Goal: Find specific page/section: Find specific page/section

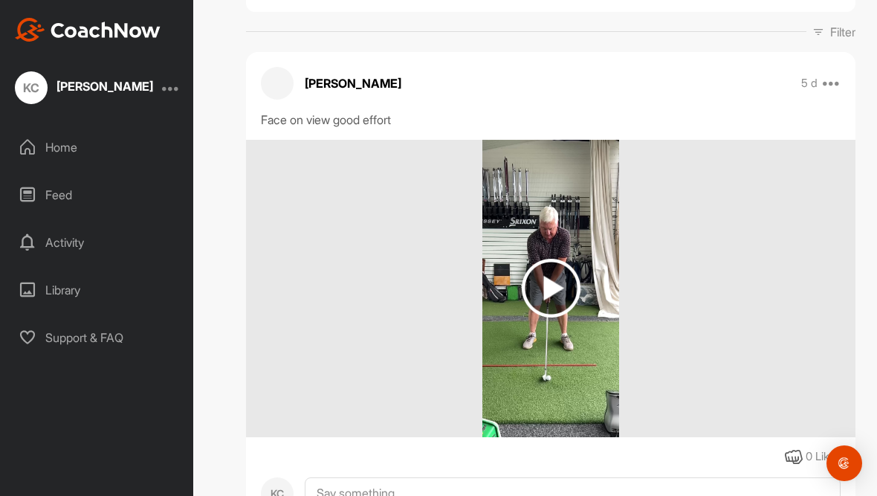
scroll to position [215, 0]
click at [560, 321] on img at bounding box center [550, 288] width 137 height 297
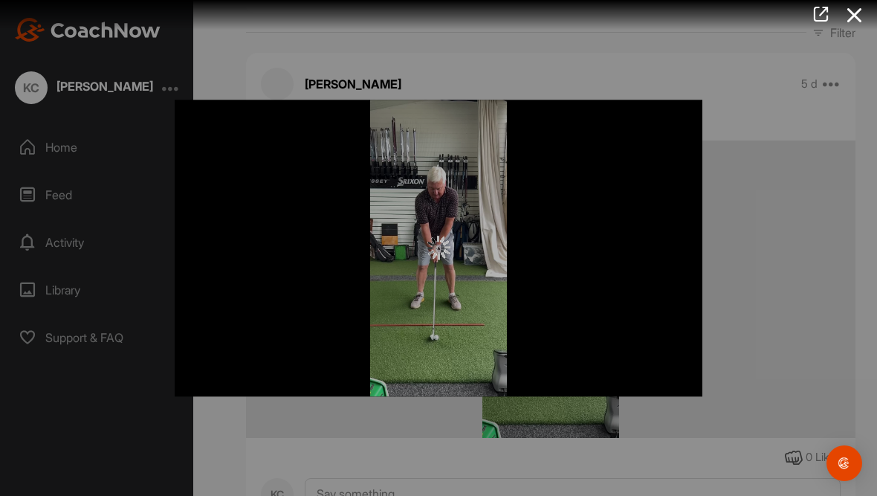
click at [475, 279] on div at bounding box center [438, 248] width 527 height 296
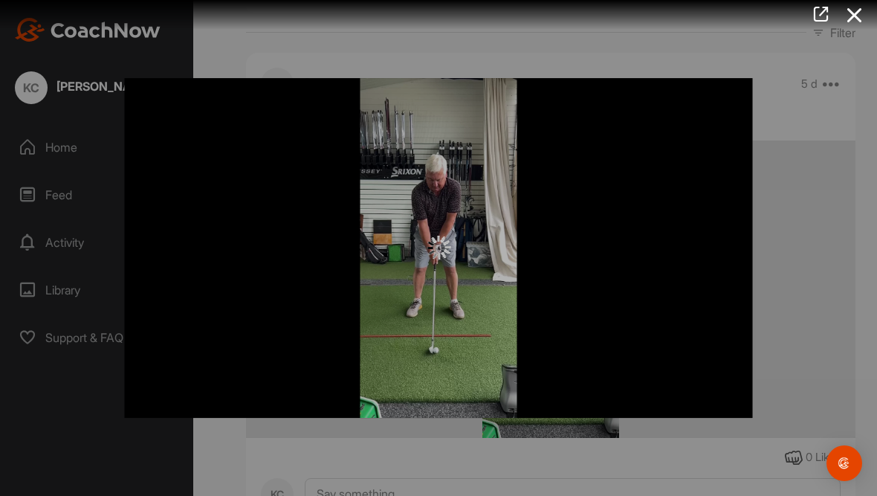
click at [863, 165] on div at bounding box center [438, 248] width 877 height 496
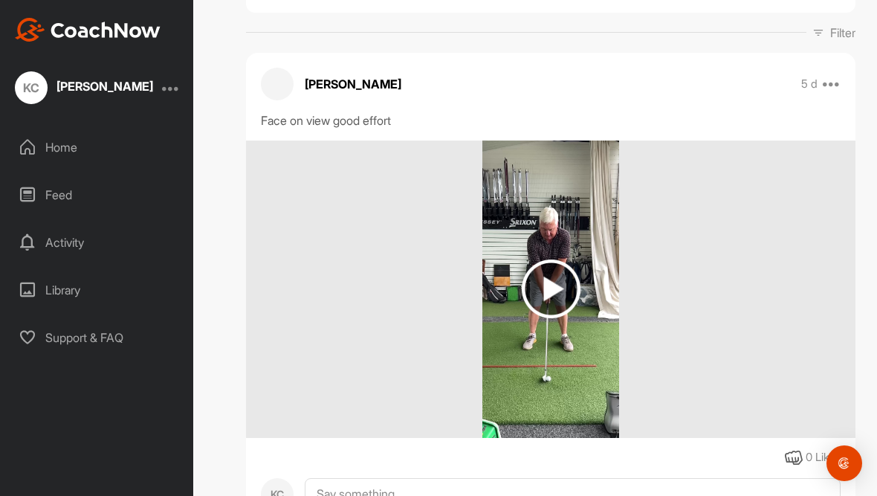
click at [554, 259] on img at bounding box center [551, 288] width 59 height 59
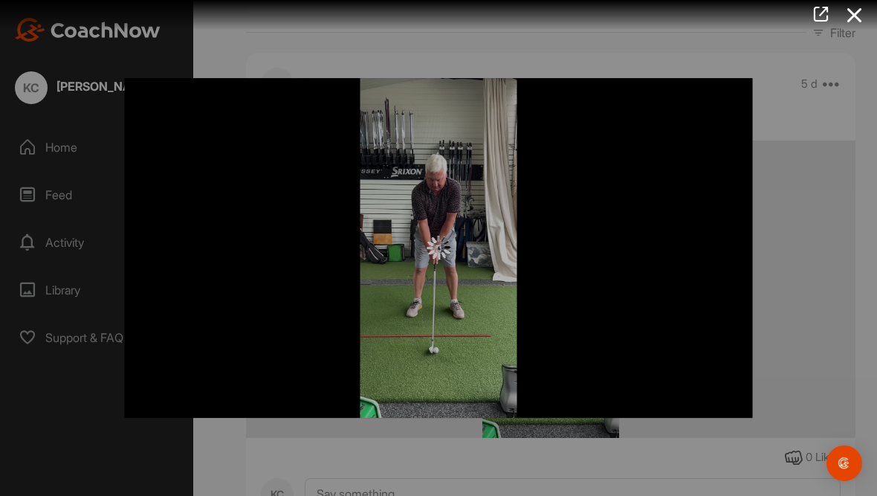
click at [555, 260] on div at bounding box center [439, 248] width 628 height 24
click at [548, 260] on div at bounding box center [439, 248] width 628 height 24
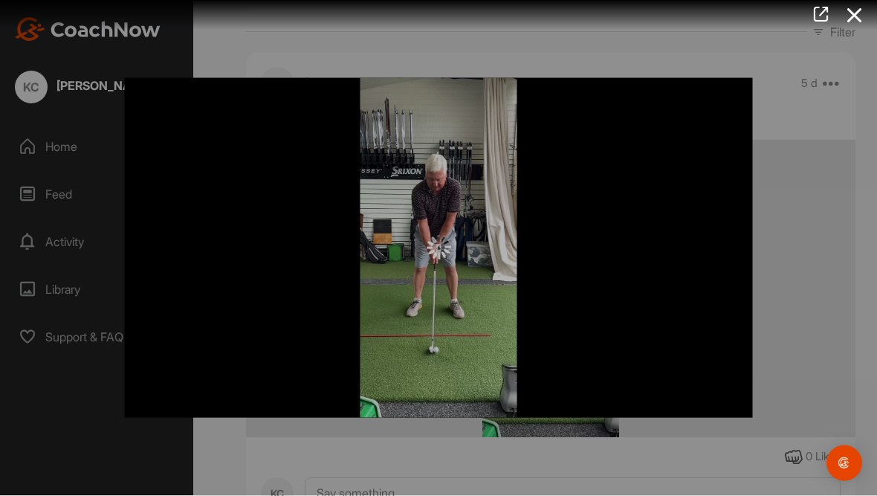
scroll to position [48, 0]
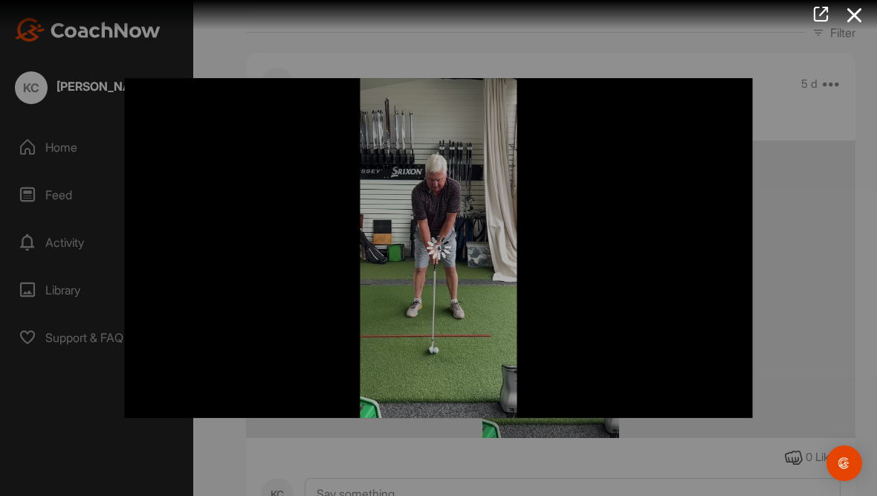
click at [459, 253] on div at bounding box center [439, 248] width 628 height 24
click at [466, 260] on div at bounding box center [439, 248] width 628 height 24
click at [469, 257] on div at bounding box center [439, 248] width 628 height 24
click at [477, 252] on div at bounding box center [439, 248] width 628 height 340
click at [576, 160] on div at bounding box center [439, 248] width 628 height 340
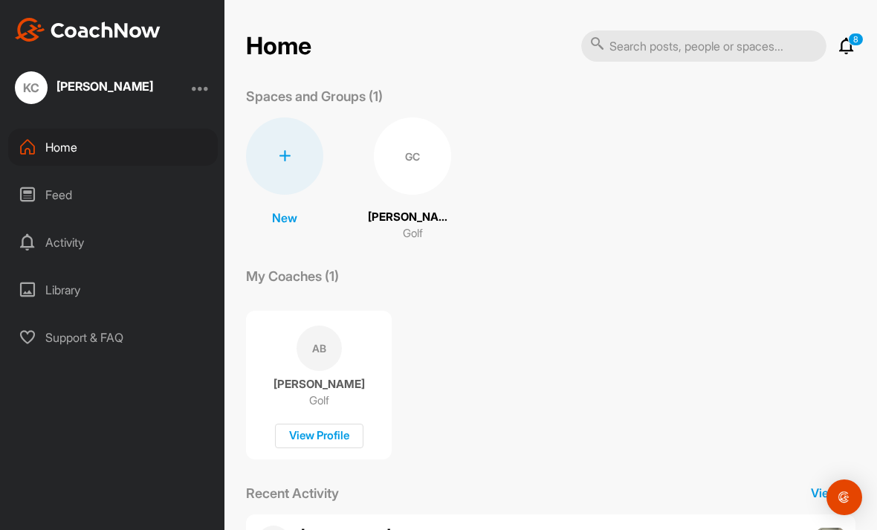
click at [54, 271] on div "Library" at bounding box center [112, 289] width 209 height 37
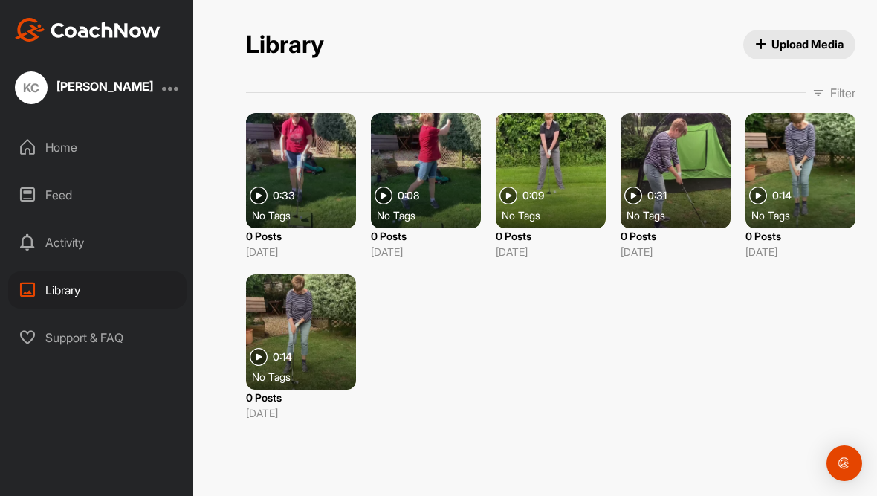
click at [59, 129] on div "Home" at bounding box center [97, 147] width 178 height 37
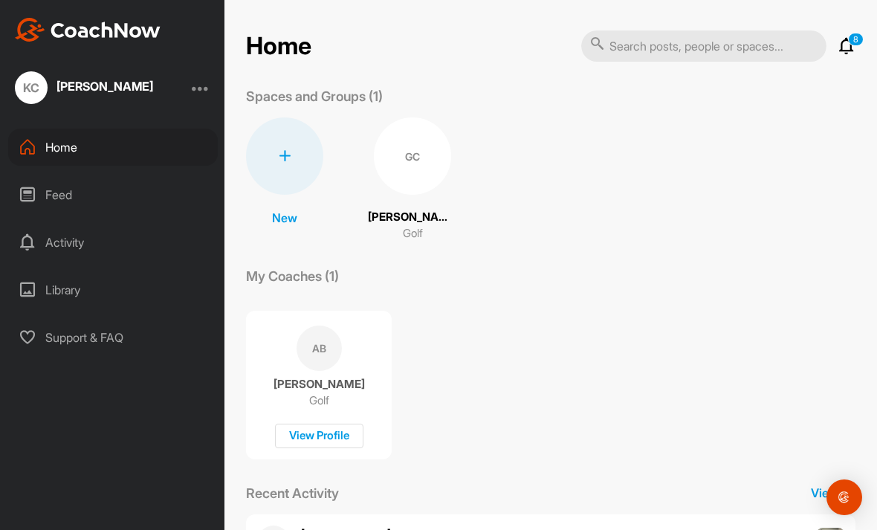
click at [427, 209] on p "[PERSON_NAME]" at bounding box center [412, 217] width 89 height 17
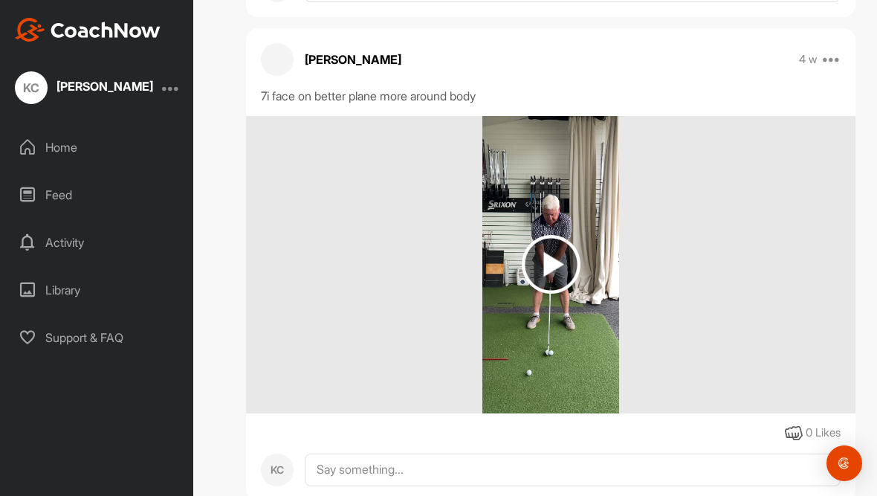
scroll to position [1676, 0]
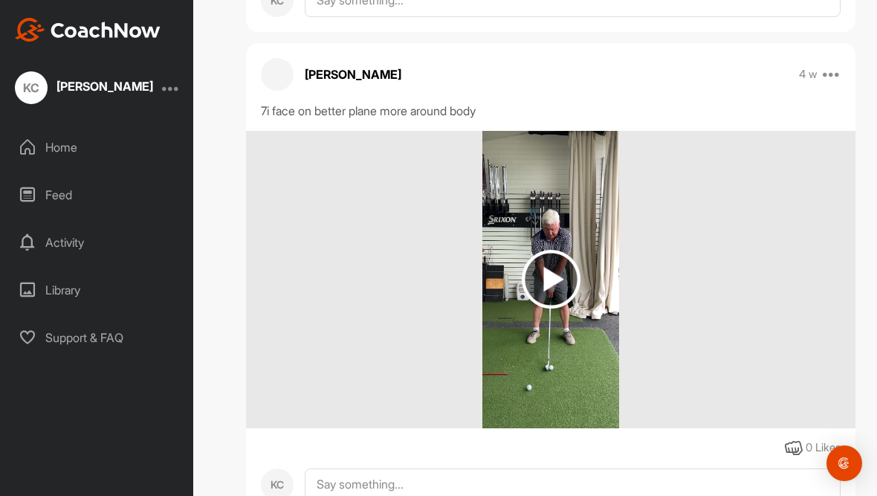
click at [721, 235] on div at bounding box center [550, 279] width 609 height 297
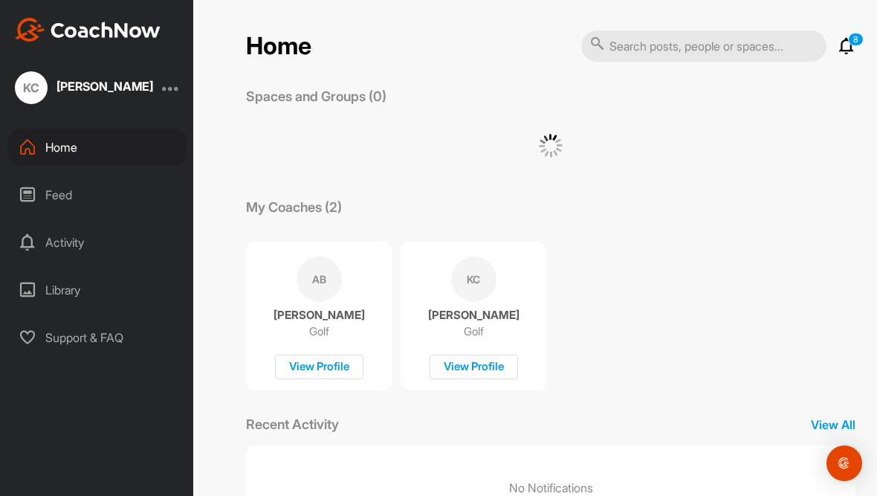
scroll to position [48, 0]
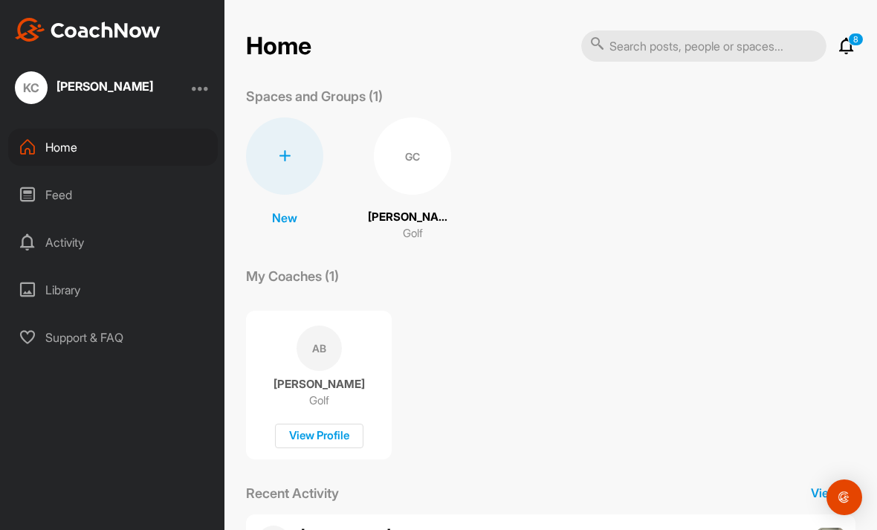
click at [397, 209] on p "[PERSON_NAME]" at bounding box center [412, 217] width 89 height 17
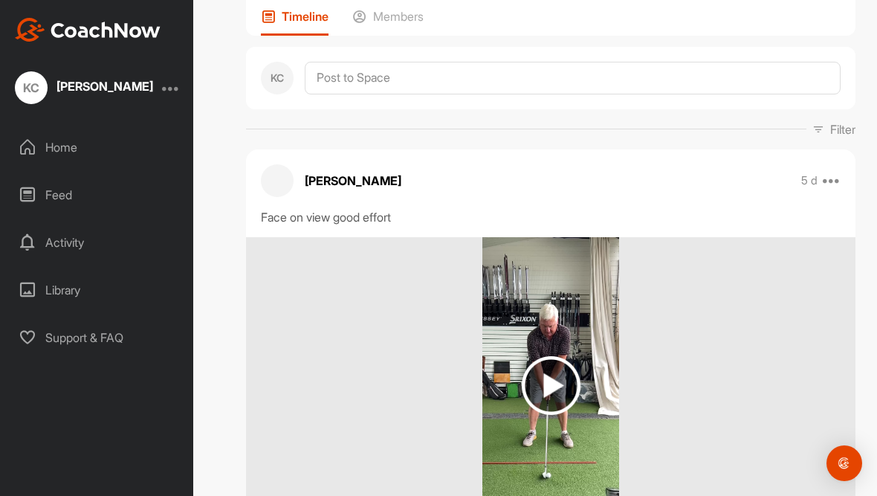
scroll to position [123, 0]
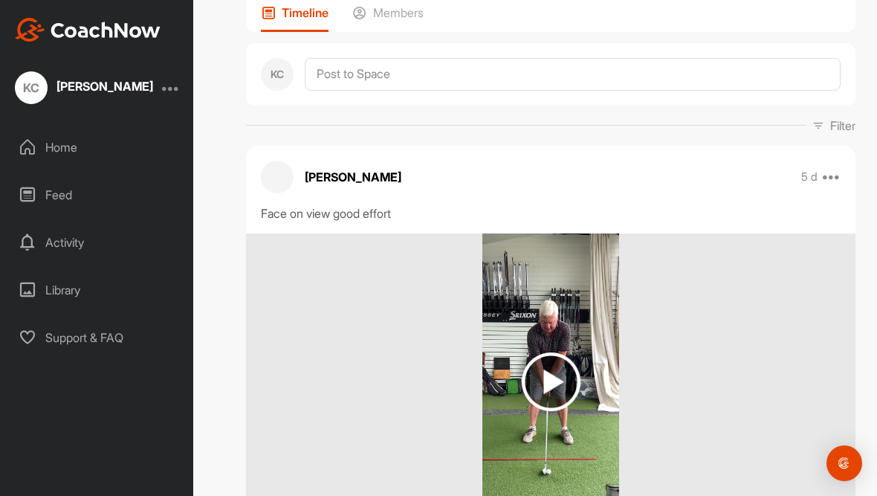
click at [558, 352] on img at bounding box center [551, 381] width 59 height 59
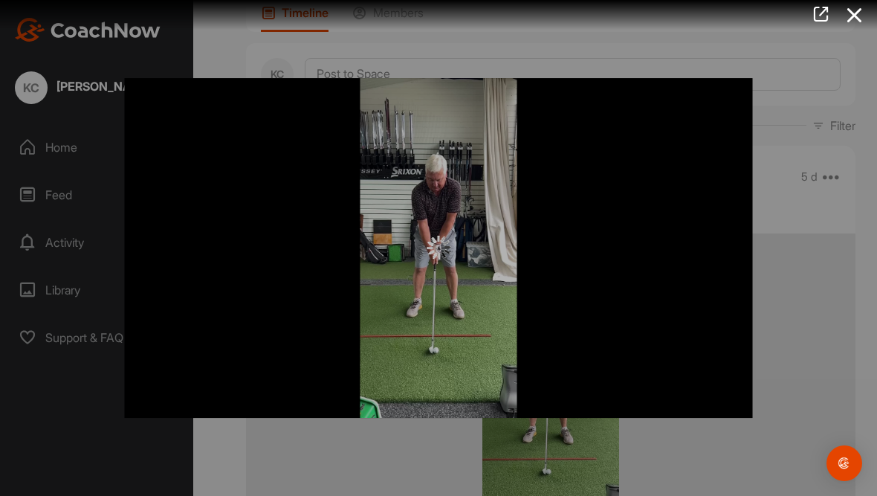
click at [468, 277] on div at bounding box center [439, 248] width 628 height 340
click at [462, 283] on div at bounding box center [439, 248] width 628 height 340
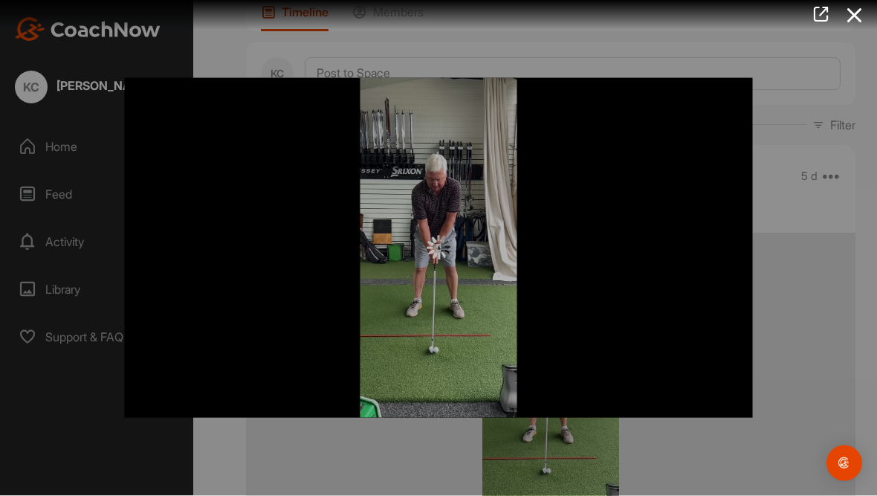
scroll to position [24, 0]
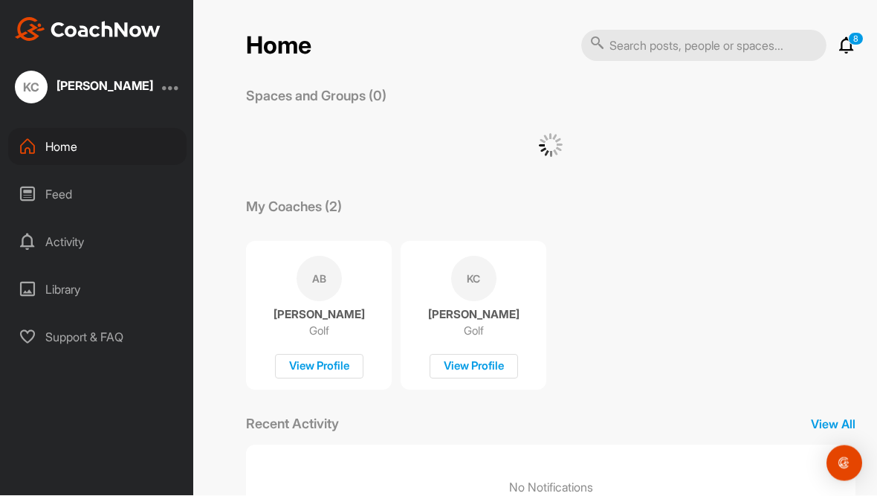
scroll to position [48, 0]
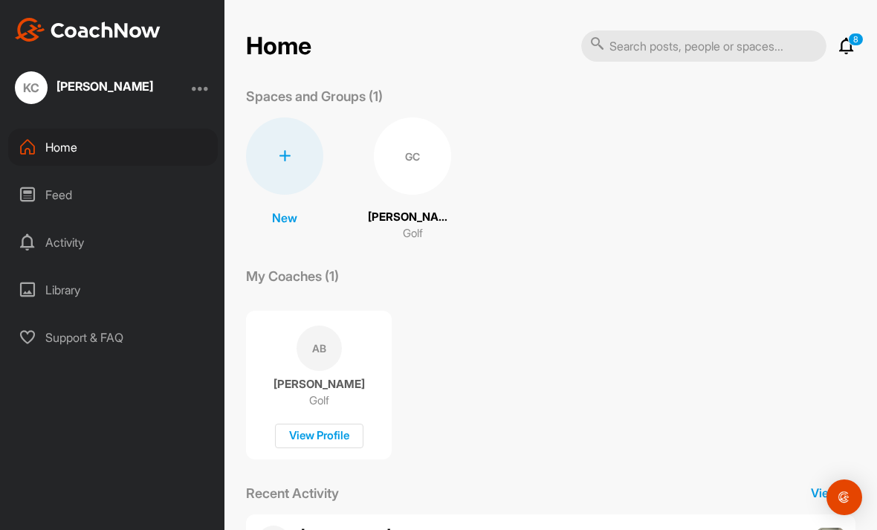
click at [433, 125] on div "GC" at bounding box center [412, 155] width 77 height 77
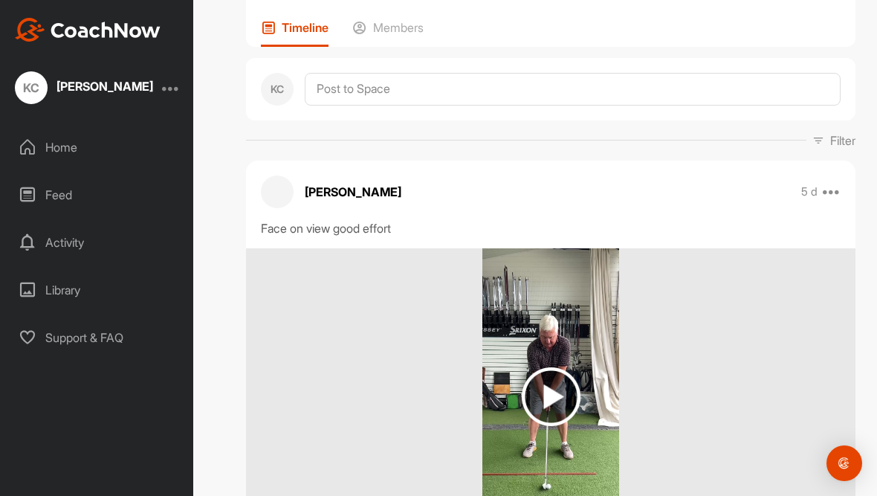
scroll to position [137, 0]
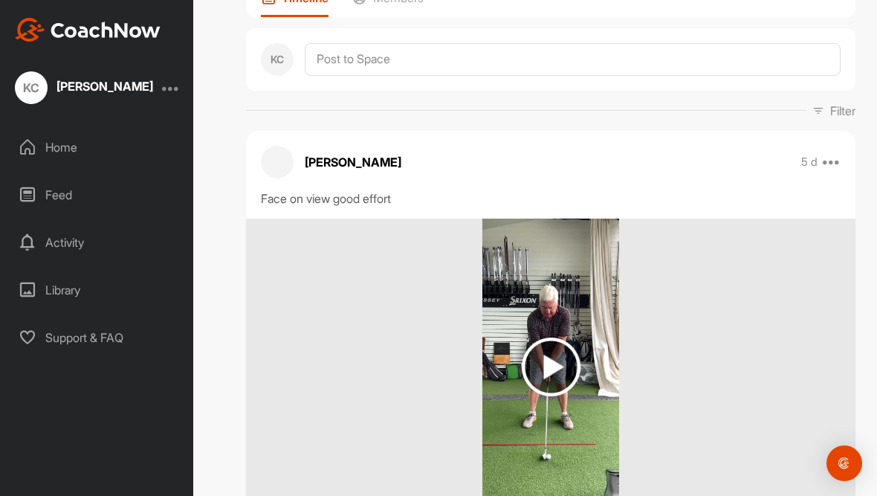
click at [824, 153] on icon at bounding box center [831, 162] width 18 height 18
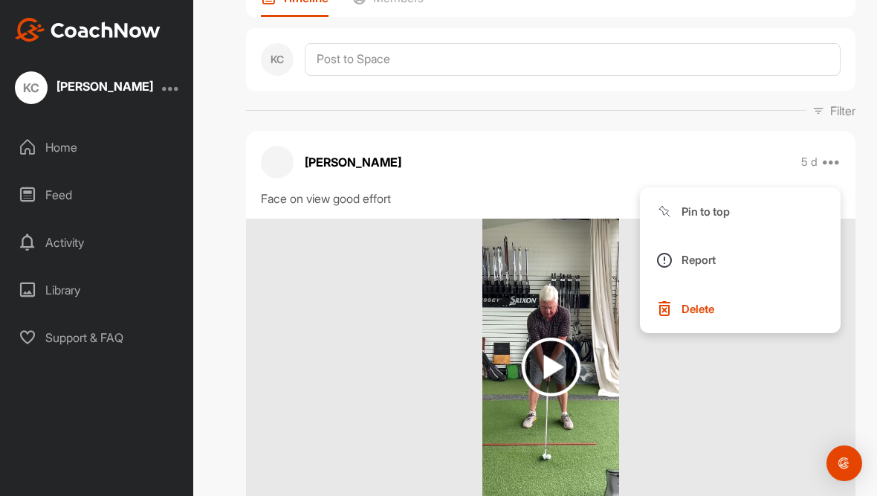
click at [371, 189] on div "Face on view good effort" at bounding box center [550, 198] width 579 height 18
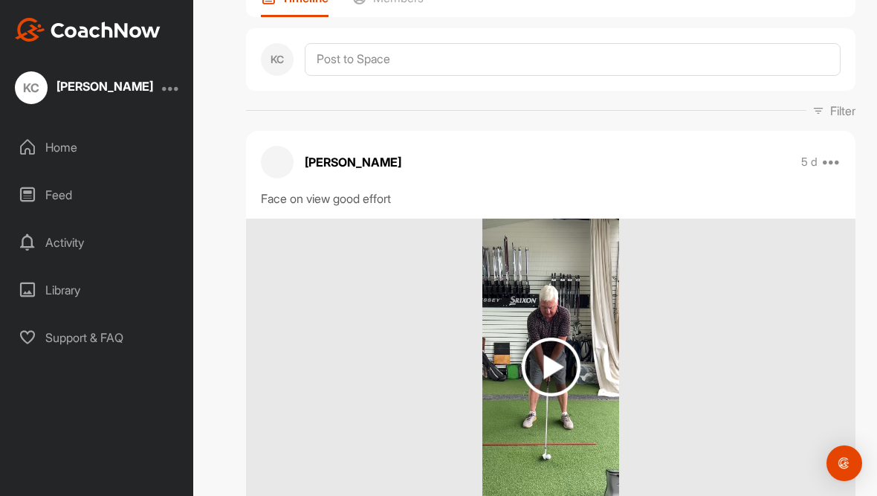
click at [368, 189] on div "Face on view good effort" at bounding box center [550, 198] width 579 height 18
click at [692, 280] on div at bounding box center [550, 366] width 609 height 297
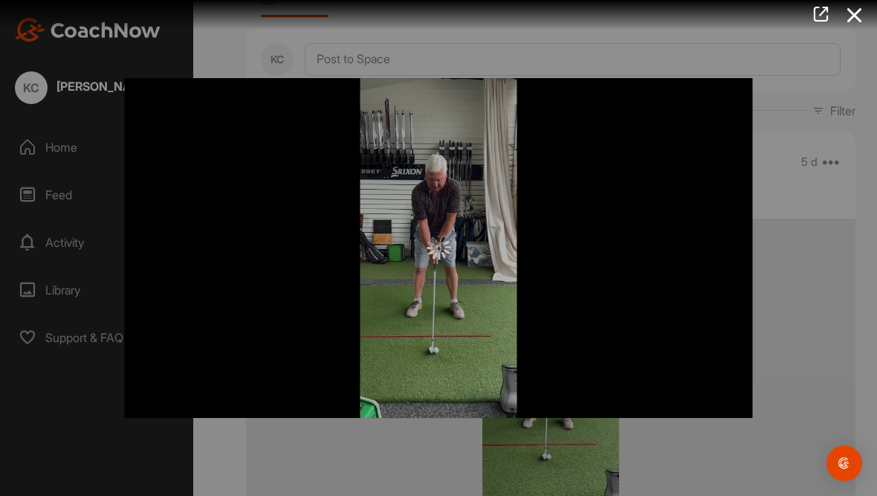
click at [820, 15] on icon at bounding box center [820, 14] width 17 height 16
click at [852, 21] on icon at bounding box center [854, 14] width 34 height 27
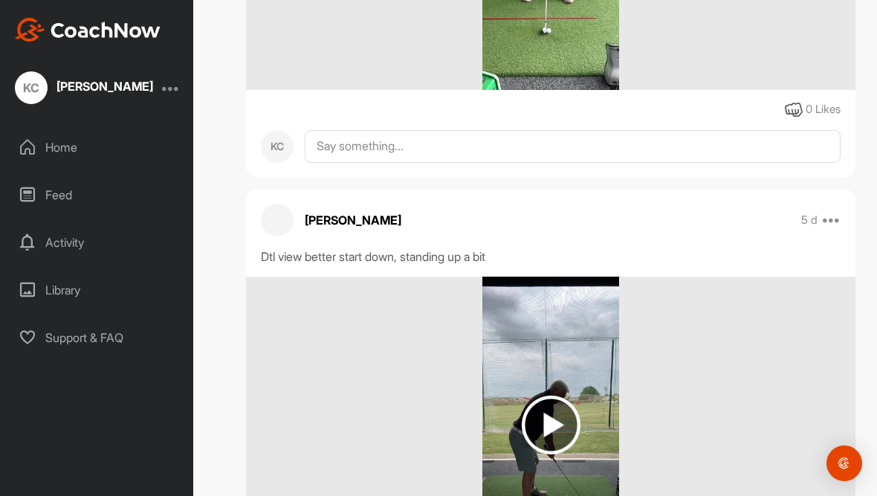
scroll to position [576, 0]
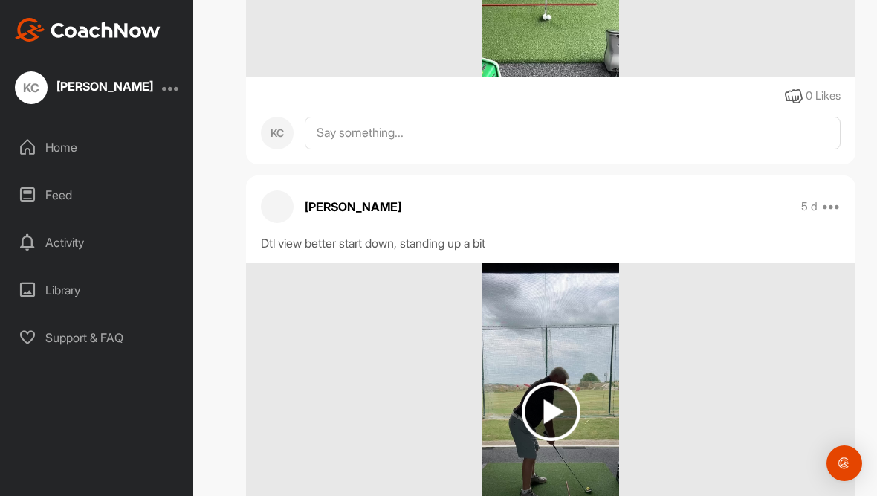
click at [810, 279] on div at bounding box center [550, 411] width 609 height 297
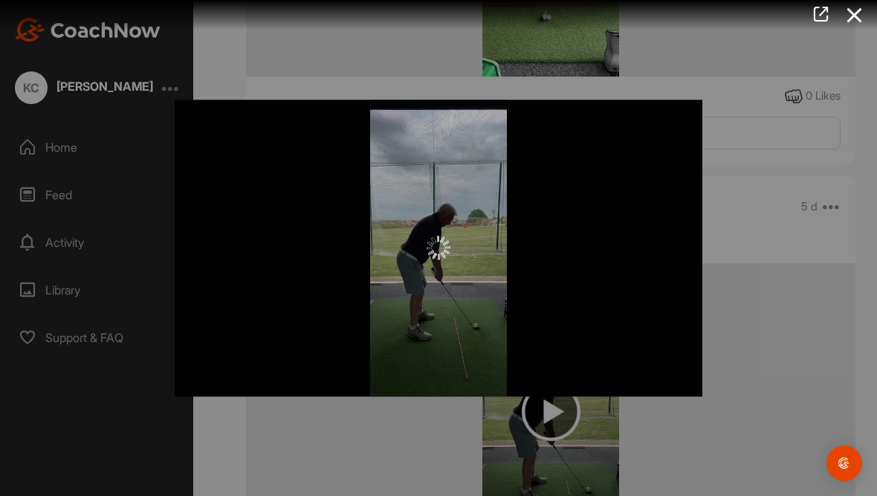
click at [854, 9] on icon at bounding box center [854, 14] width 34 height 27
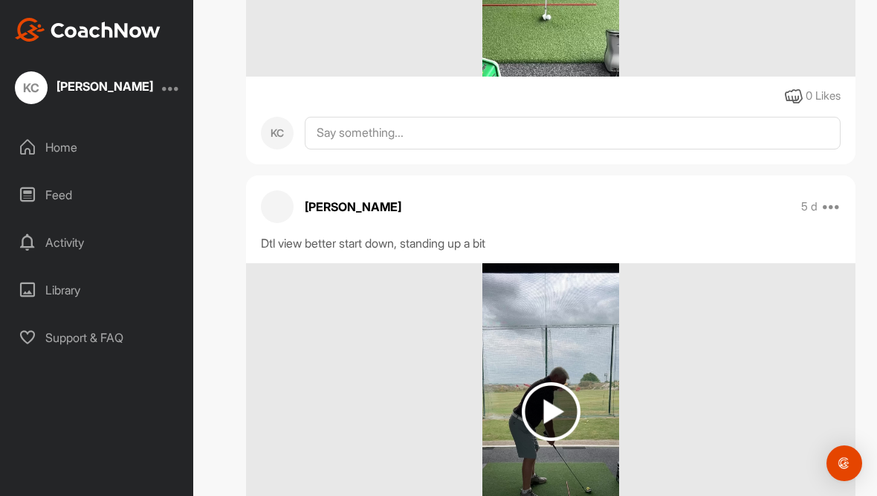
click at [776, 308] on div at bounding box center [550, 411] width 609 height 297
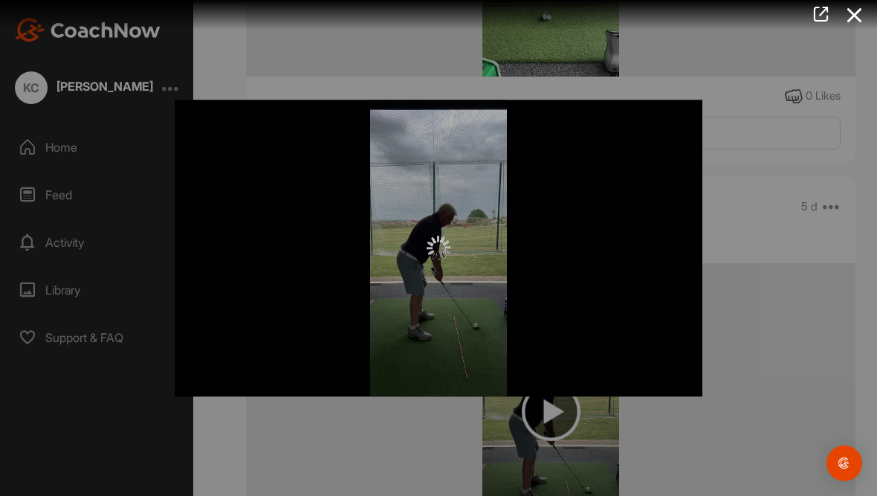
click at [818, 19] on icon at bounding box center [820, 14] width 17 height 16
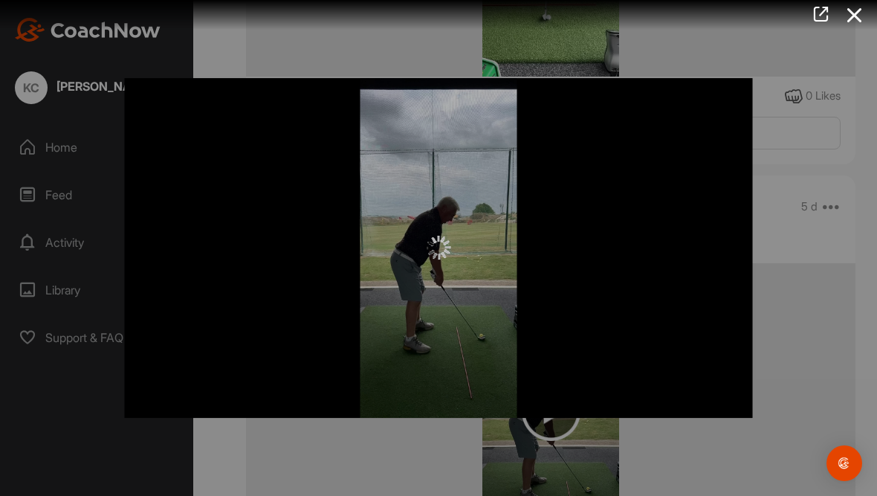
click at [854, 16] on icon at bounding box center [854, 14] width 34 height 27
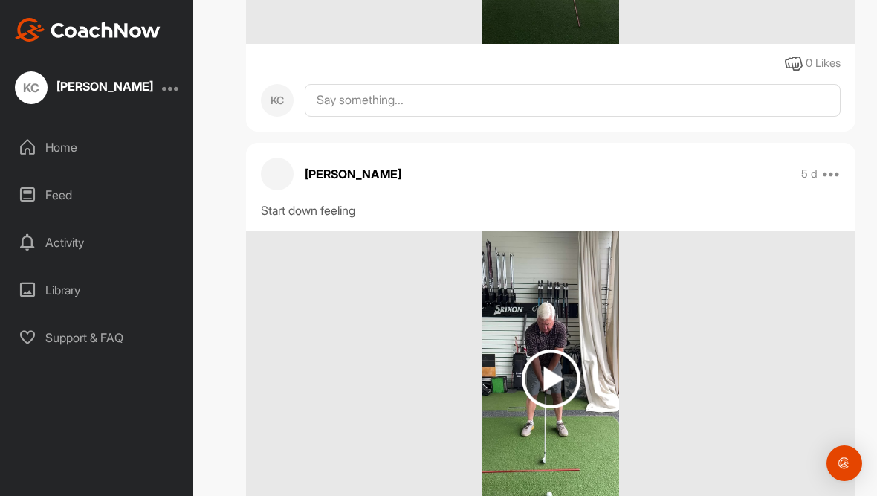
scroll to position [1125, 0]
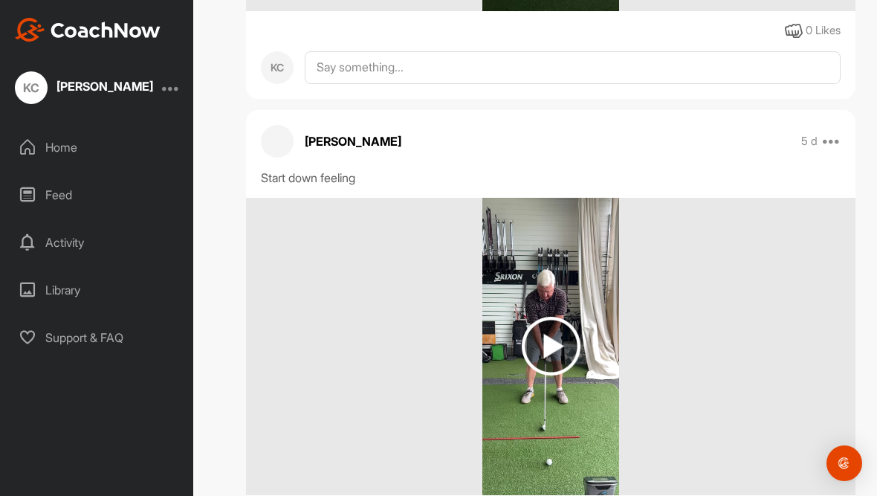
click at [756, 277] on div at bounding box center [550, 346] width 609 height 297
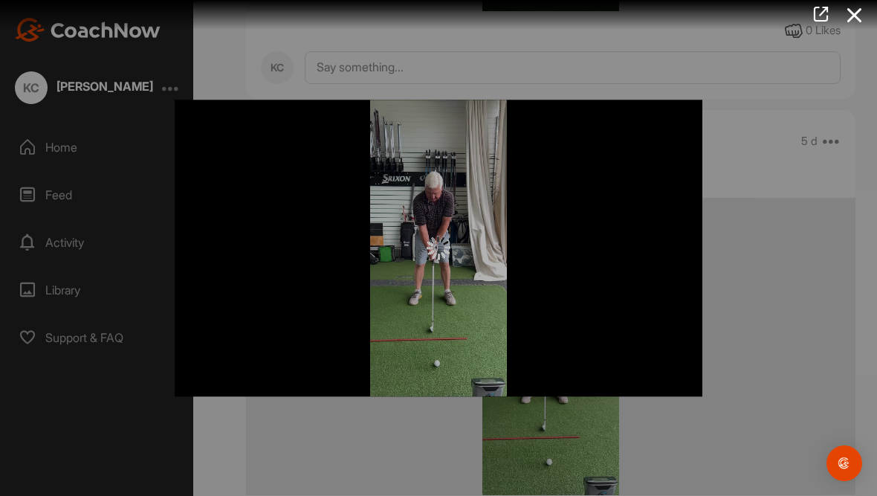
click at [820, 16] on icon at bounding box center [820, 14] width 17 height 16
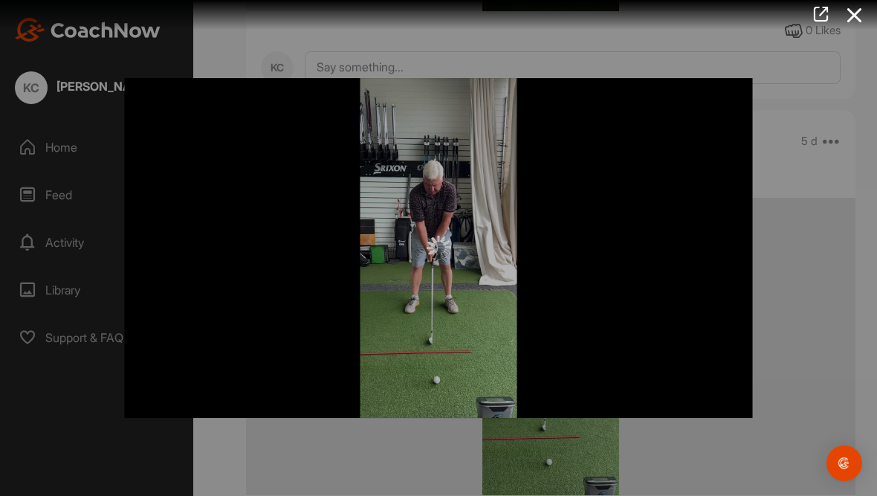
click at [860, 15] on icon at bounding box center [854, 14] width 34 height 27
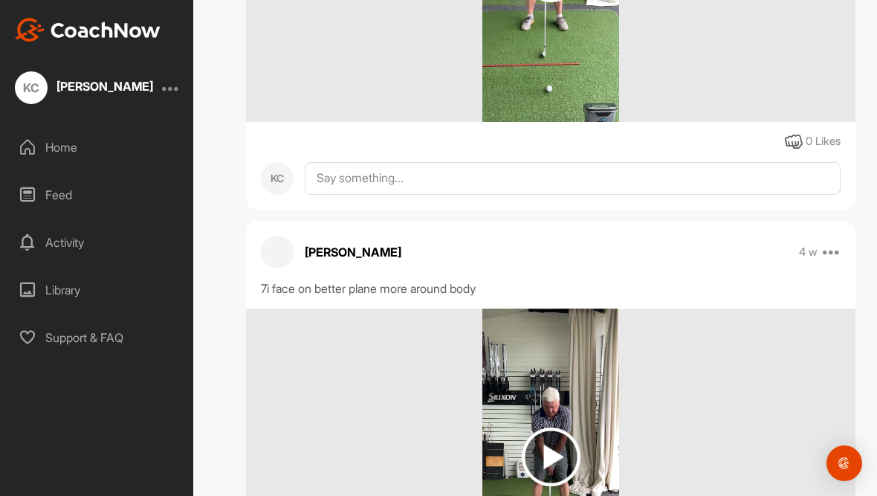
scroll to position [1496, 0]
